Goal: Information Seeking & Learning: Learn about a topic

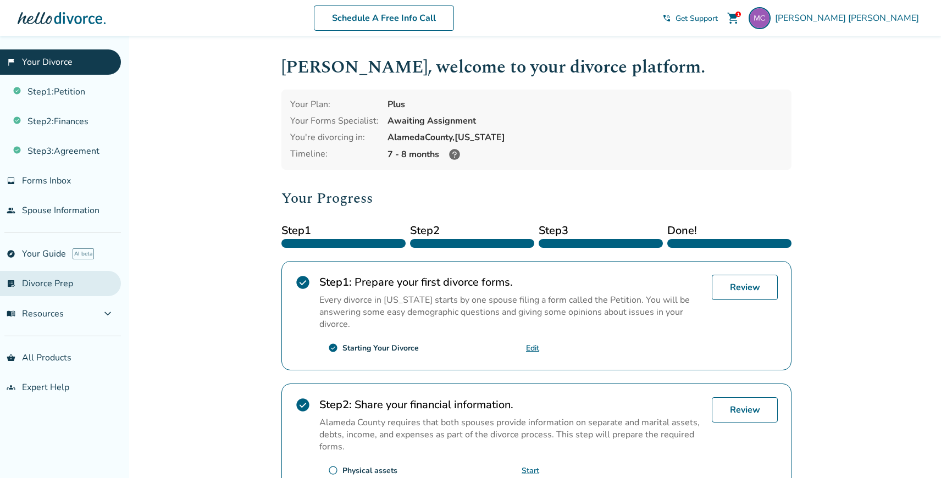
click at [29, 286] on link "list_alt_check Divorce Prep" at bounding box center [60, 283] width 121 height 25
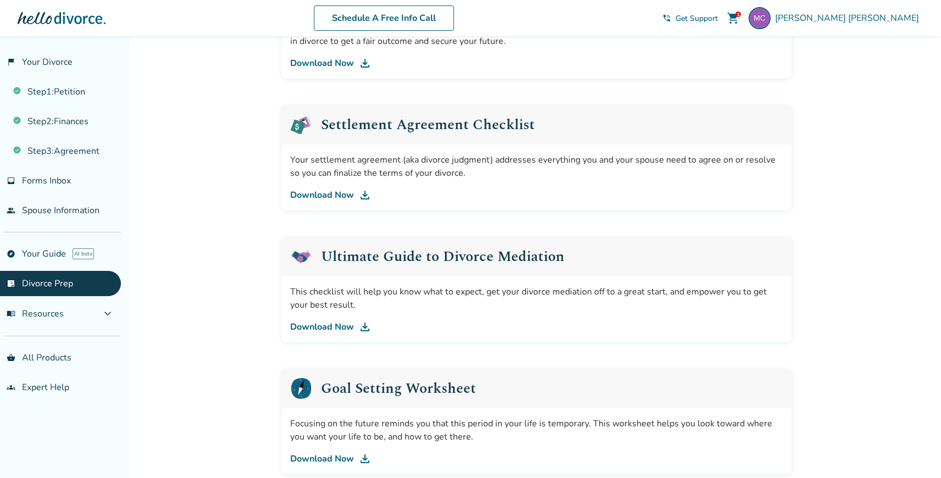
scroll to position [597, 0]
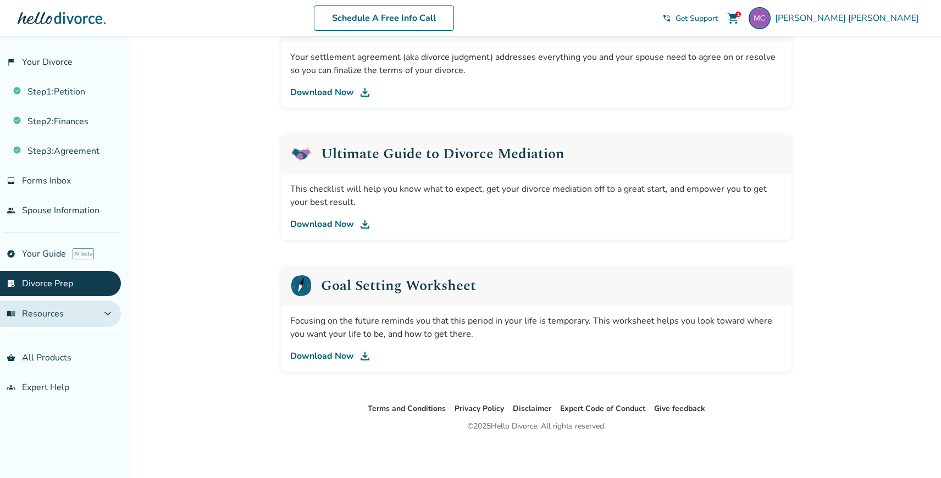
click at [52, 310] on span "menu_book Resources" at bounding box center [35, 314] width 57 height 12
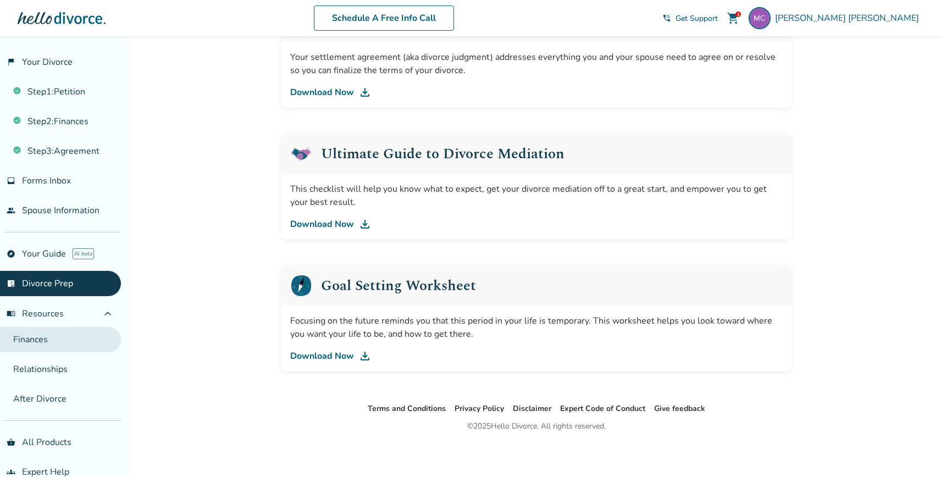
click at [52, 343] on link "Finances" at bounding box center [60, 339] width 121 height 25
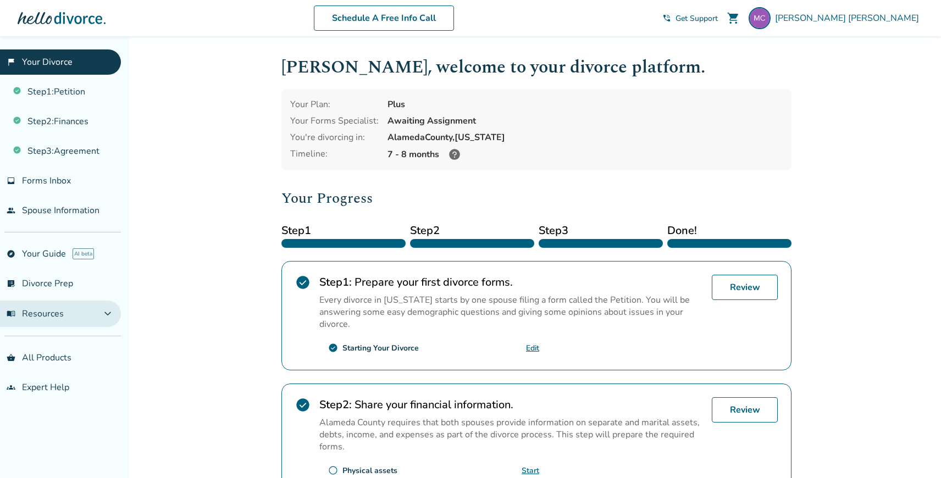
click at [48, 320] on button "menu_book Resources expand_more" at bounding box center [60, 314] width 121 height 26
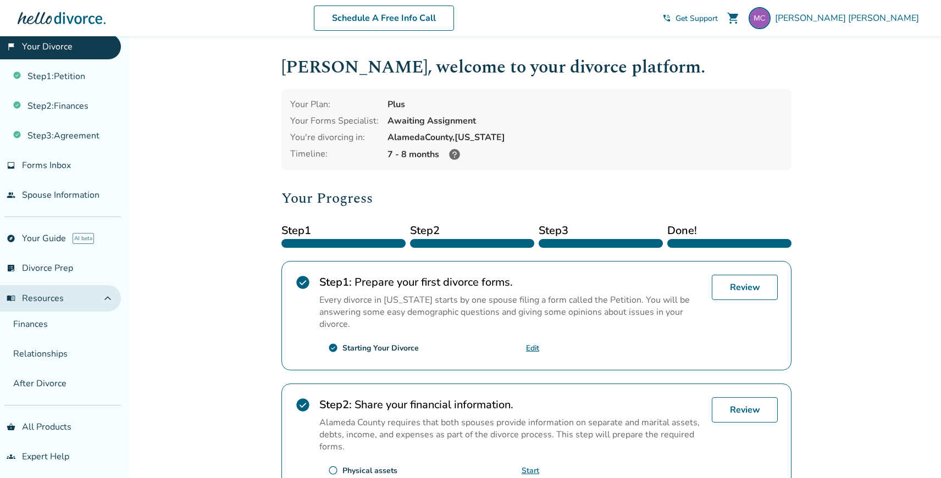
scroll to position [16, 0]
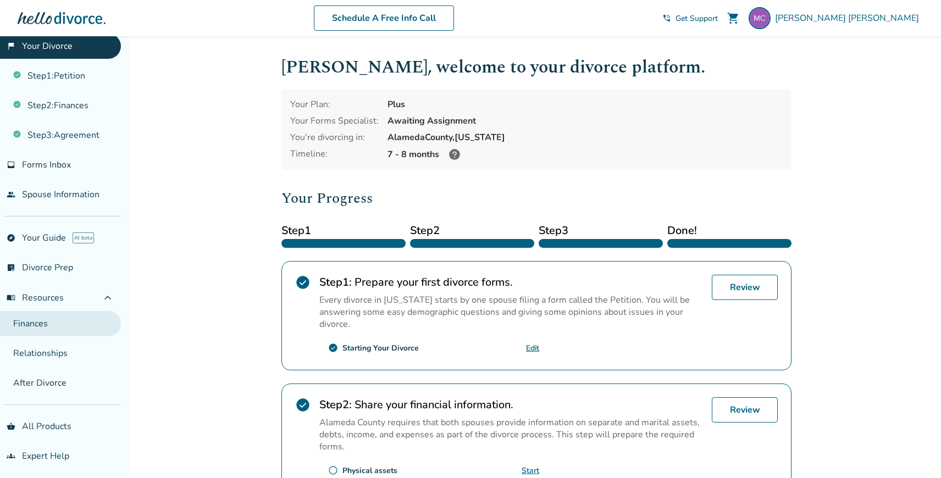
click at [48, 325] on link "Finances" at bounding box center [60, 323] width 121 height 25
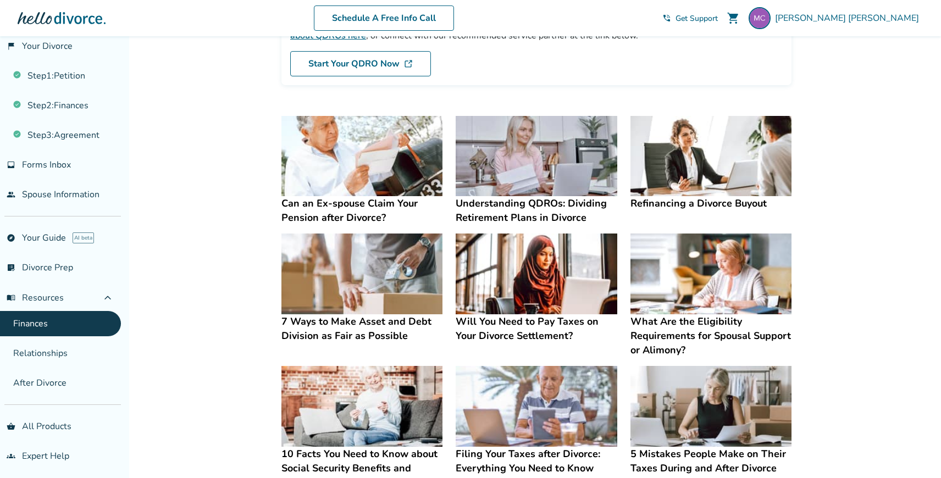
scroll to position [141, 0]
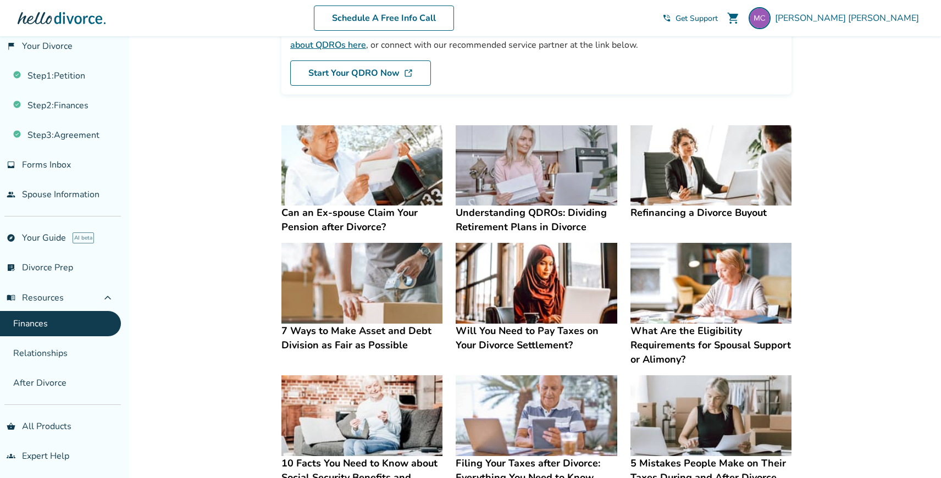
click at [667, 214] on h4 "Refinancing a Divorce Buyout" at bounding box center [711, 213] width 161 height 14
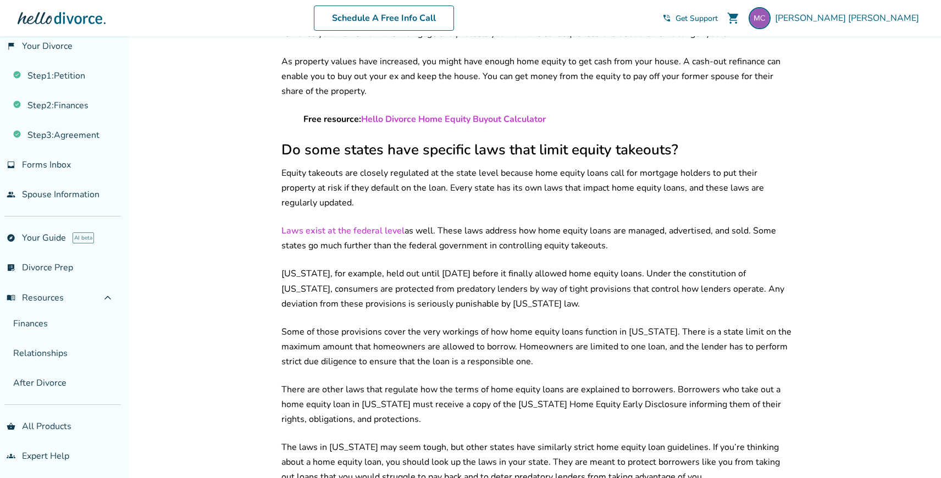
scroll to position [752, 0]
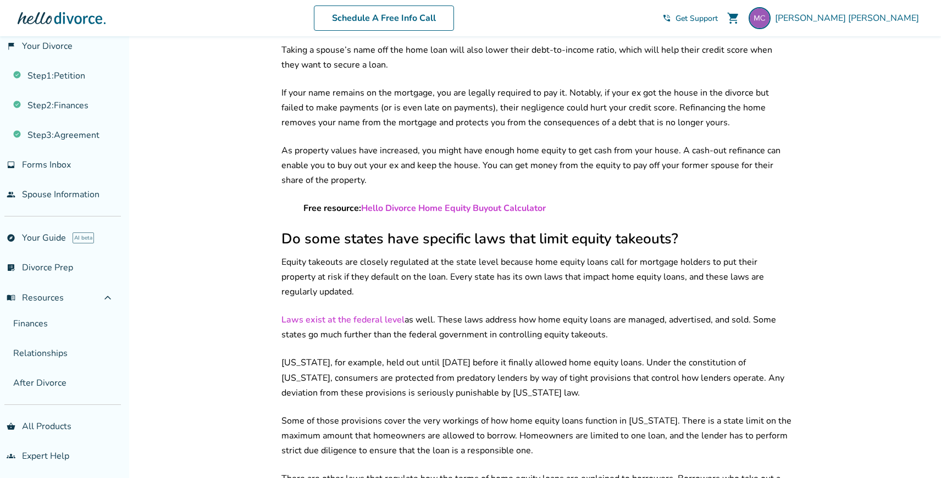
click at [434, 202] on link "Hello Divorce Home Equity Buyout Calculator" at bounding box center [453, 208] width 185 height 12
